Goal: Task Accomplishment & Management: Manage account settings

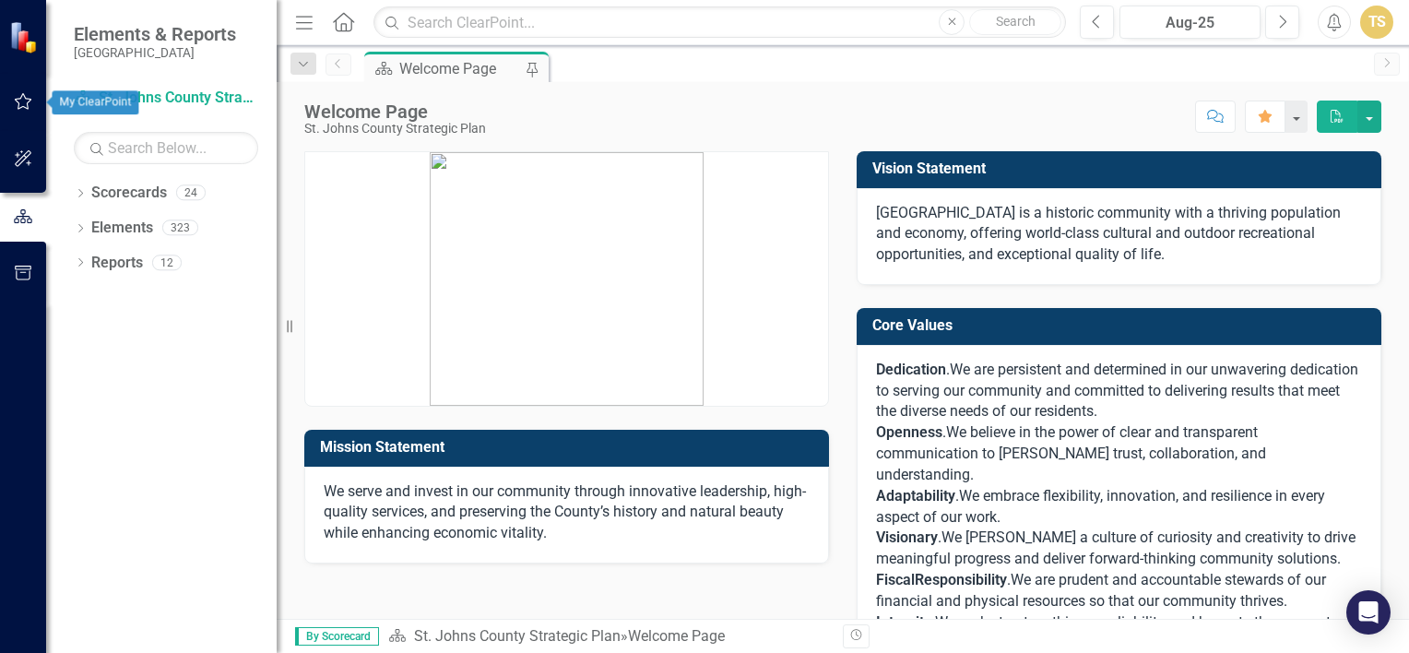
click at [17, 113] on button "button" at bounding box center [23, 102] width 41 height 39
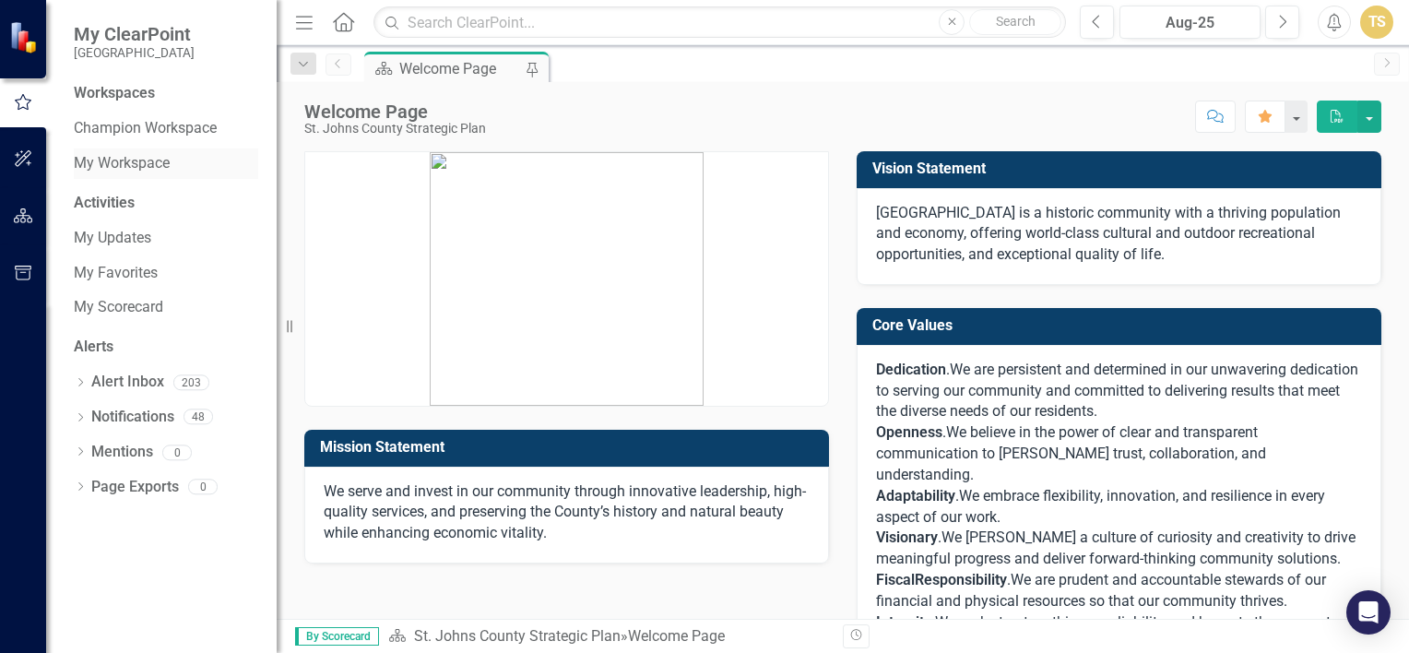
click at [141, 160] on link "My Workspace" at bounding box center [166, 163] width 184 height 21
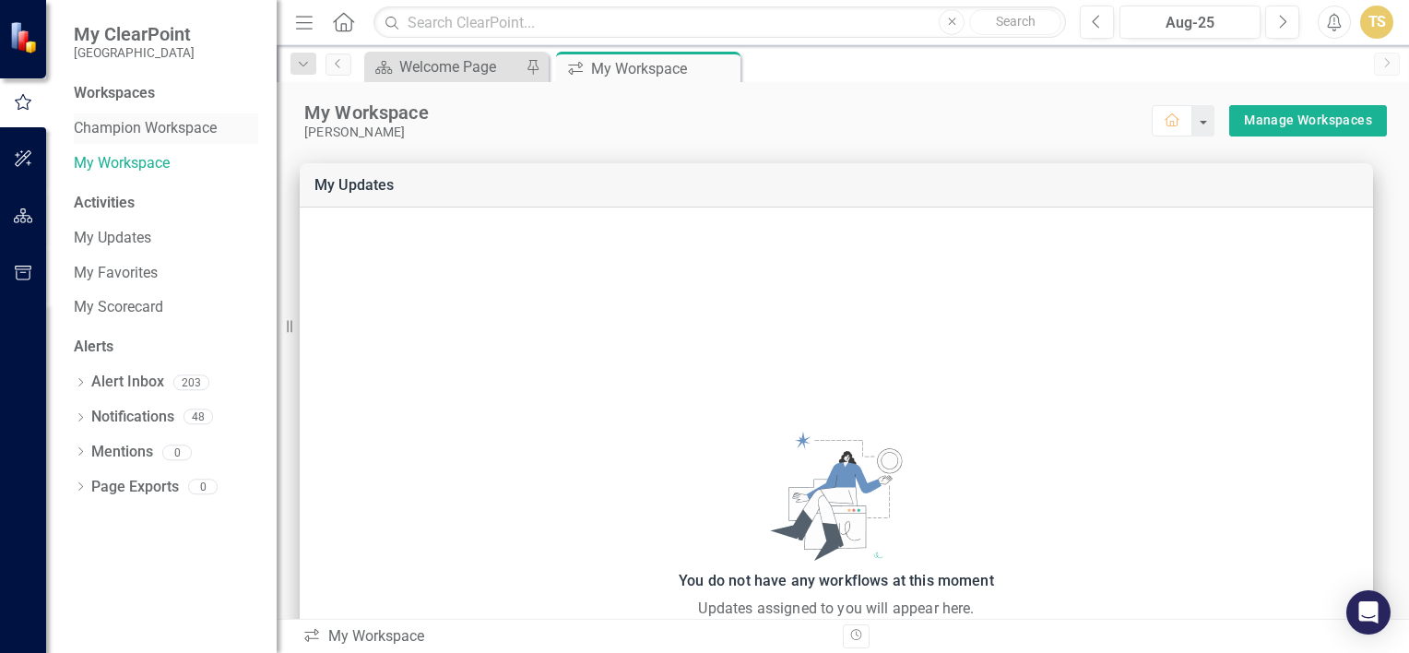
click at [164, 119] on link "Champion Workspace" at bounding box center [166, 128] width 184 height 21
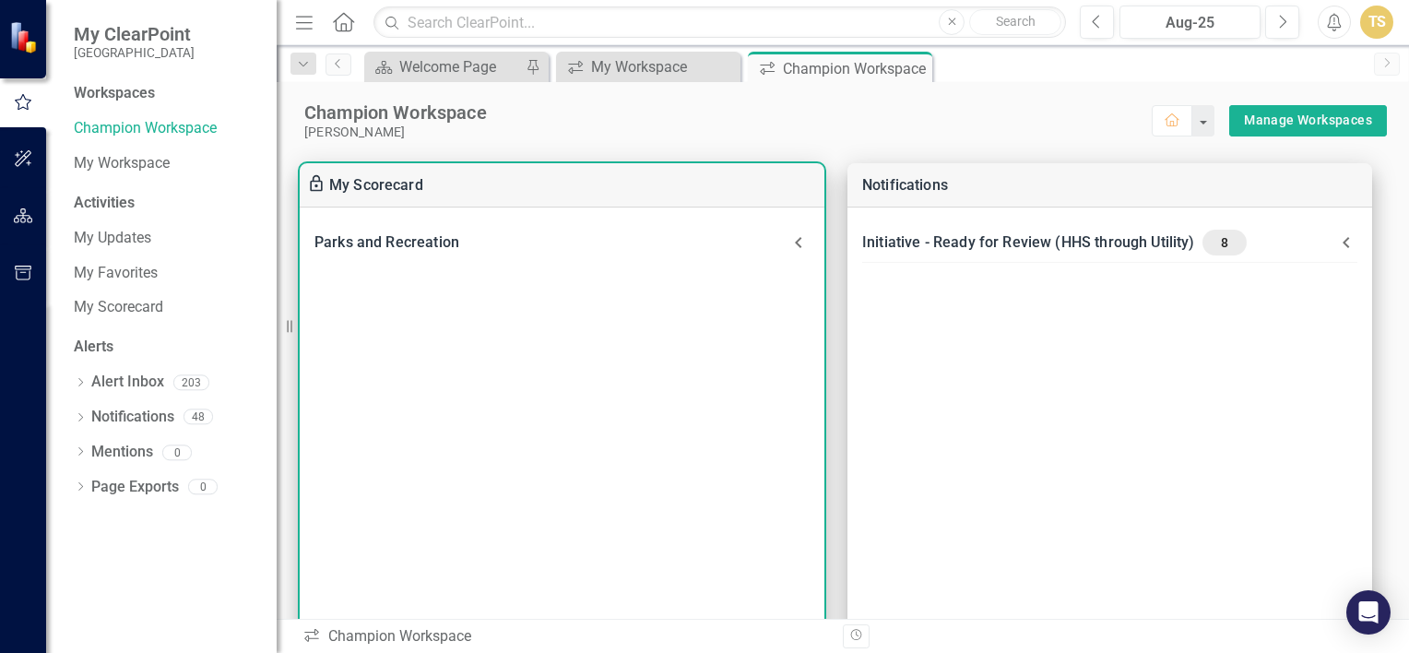
click at [793, 251] on icon at bounding box center [798, 242] width 22 height 22
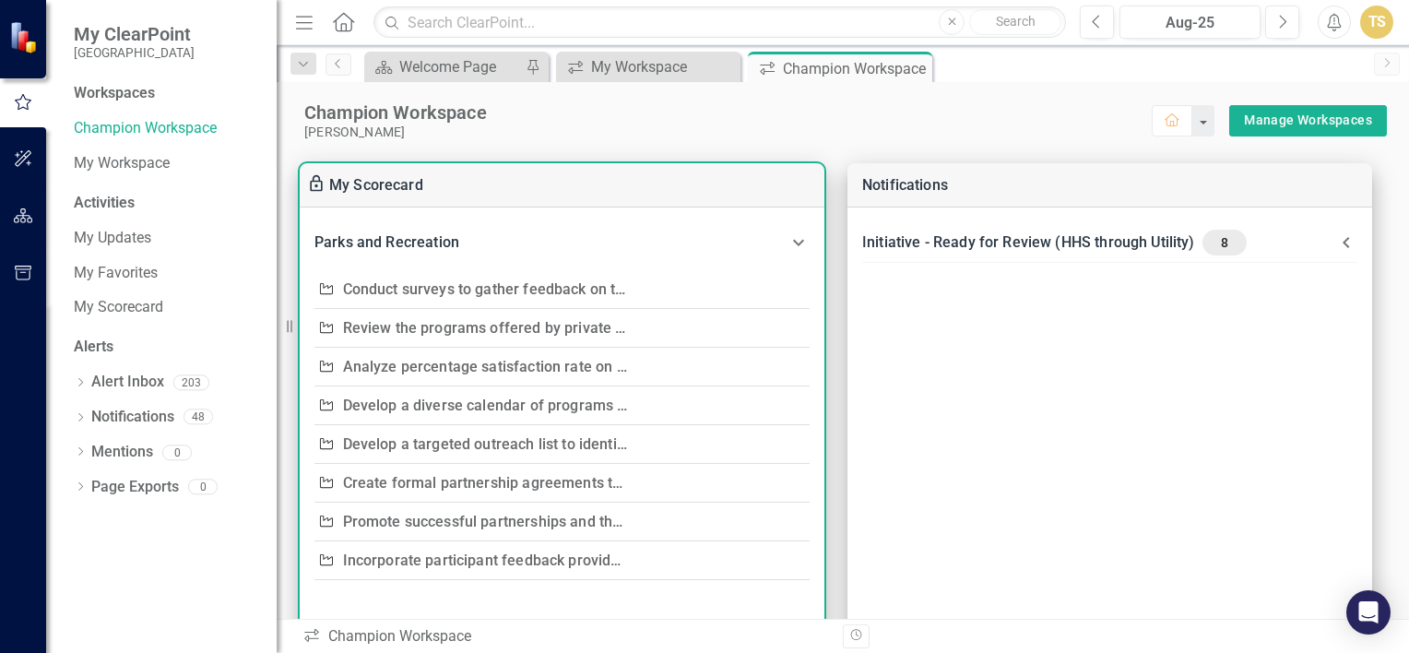
click at [584, 300] on div "Conduct surveys to gather feedback on the types of programs residents want to s…" at bounding box center [485, 290] width 285 height 26
click at [587, 286] on link "Conduct surveys to gather feedback on the types of programs residents want to s…" at bounding box center [674, 289] width 663 height 18
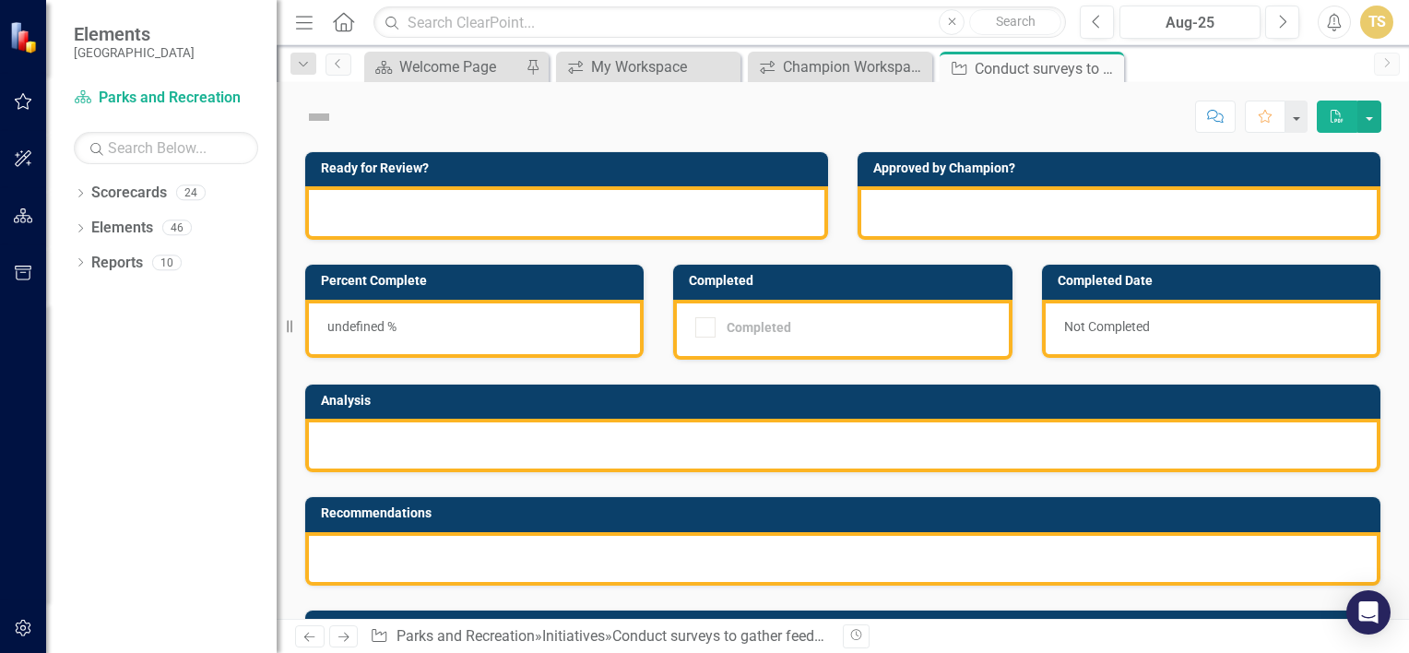
checkbox input "true"
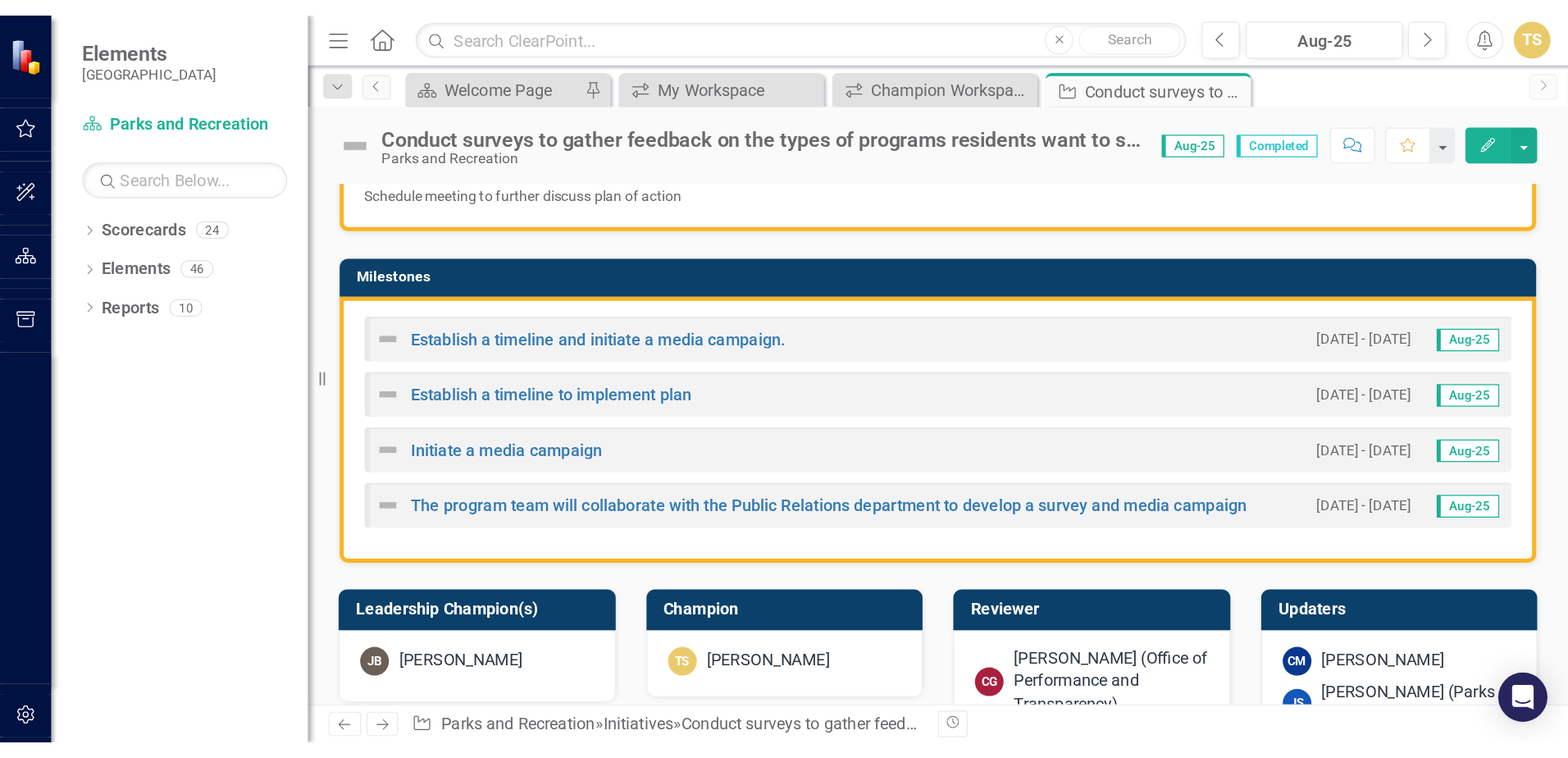
scroll to position [391, 0]
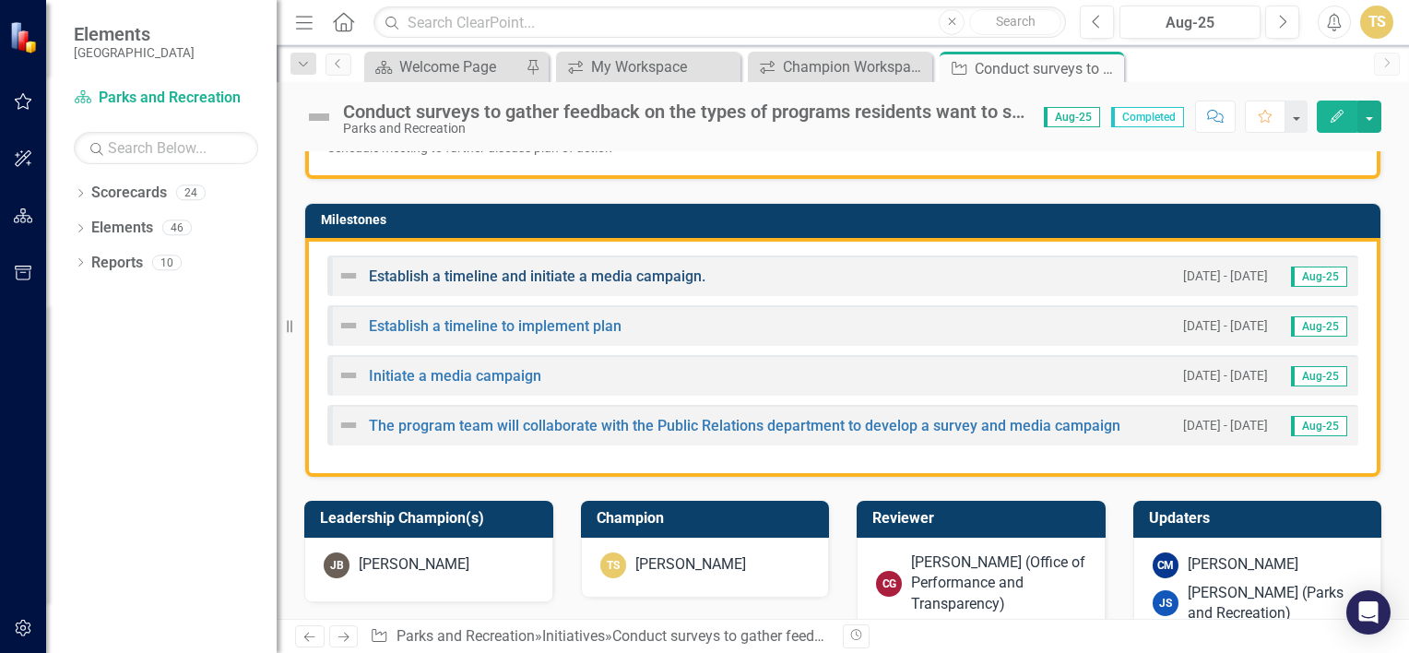
click at [647, 274] on link "Establish a timeline and initiate a media campaign." at bounding box center [537, 276] width 336 height 18
